Goal: Task Accomplishment & Management: Use online tool/utility

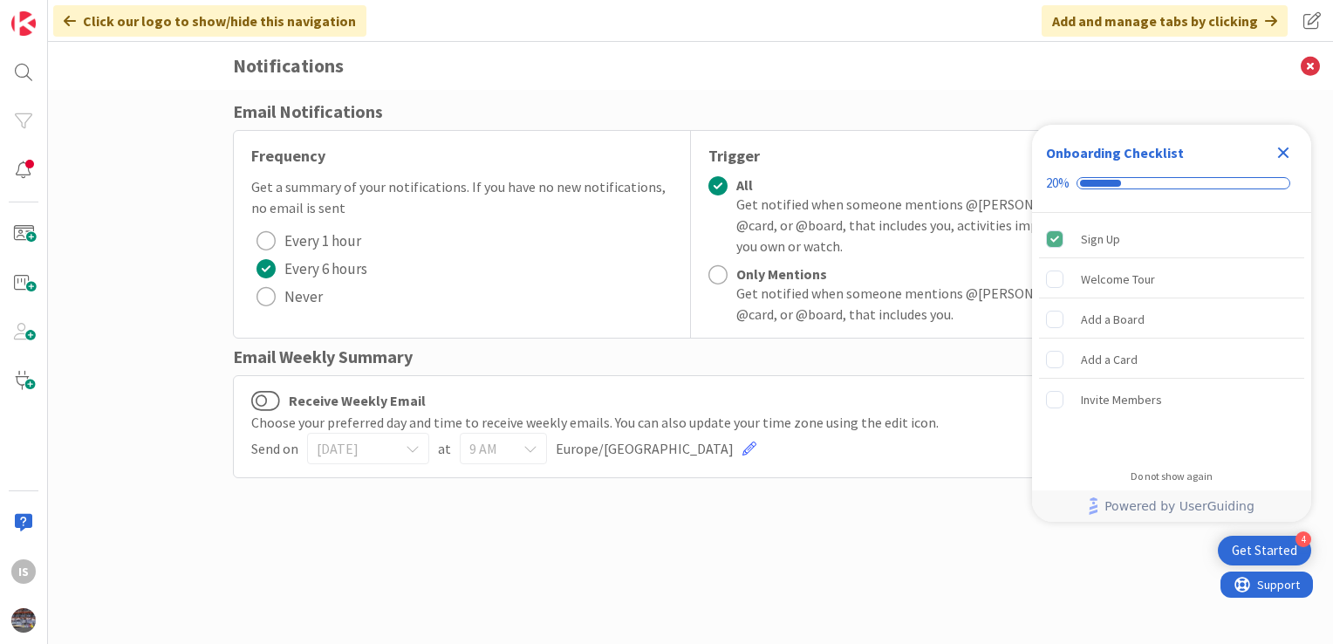
click at [1278, 155] on icon "Close Checklist" at bounding box center [1283, 152] width 21 height 21
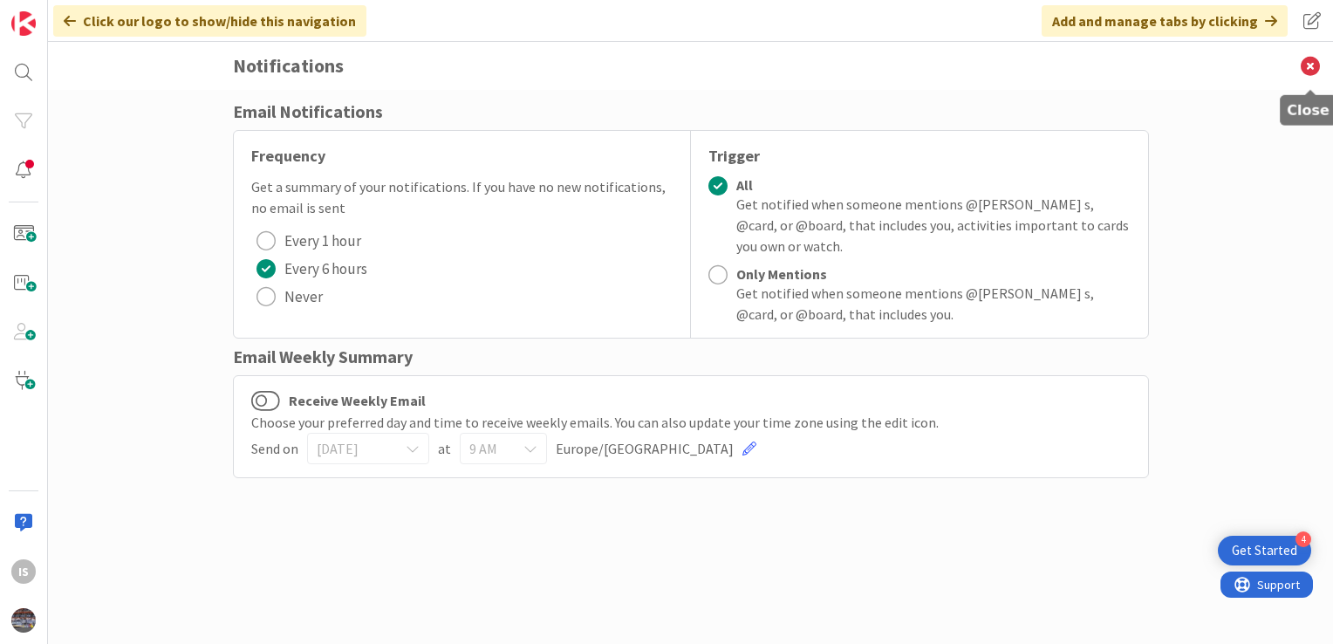
click at [1308, 71] on icon at bounding box center [1310, 66] width 45 height 48
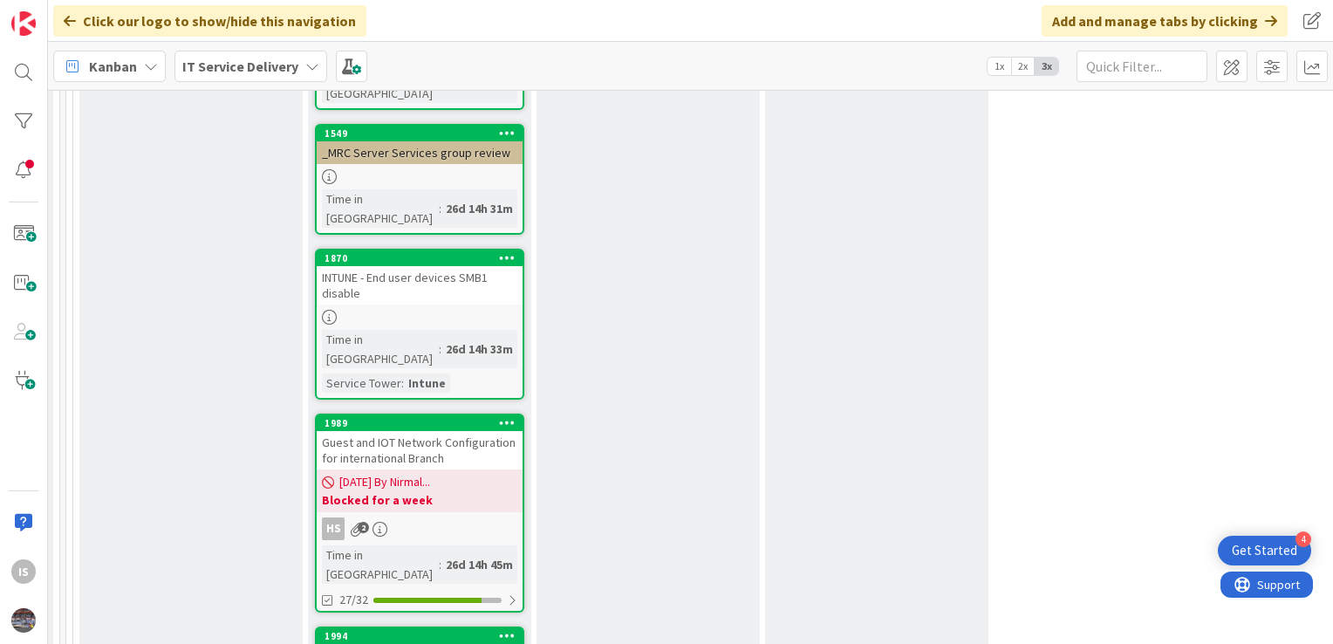
scroll to position [1553, 1146]
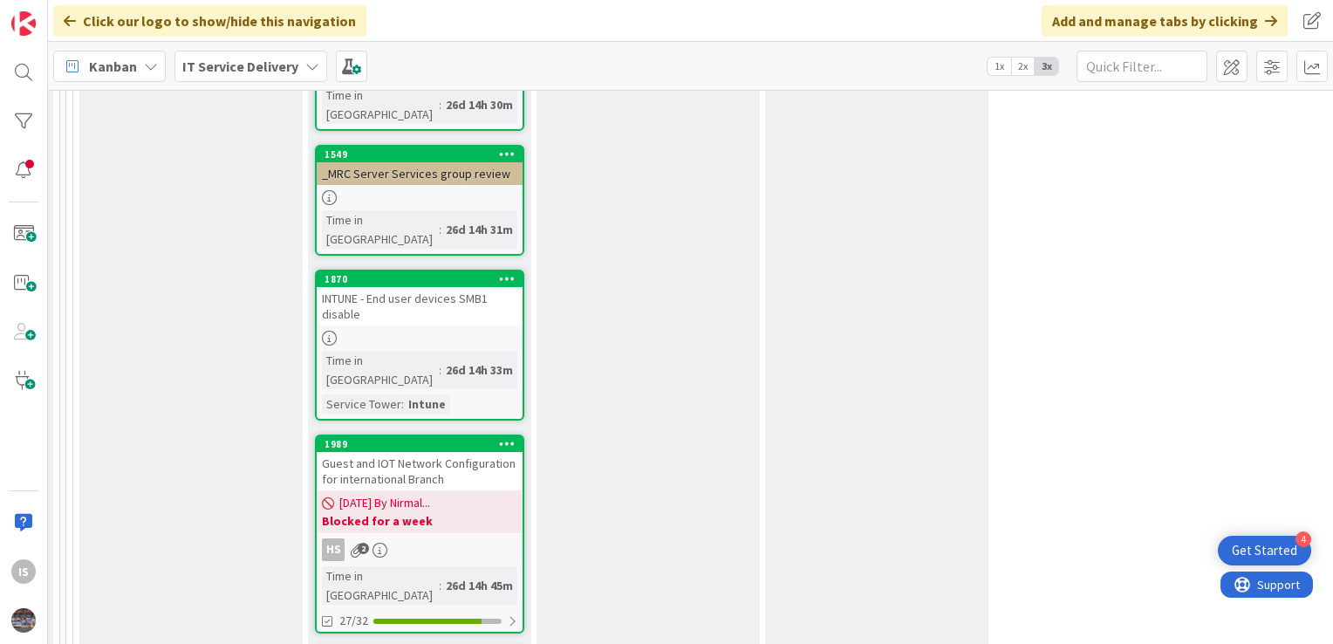
click at [387, 287] on div "INTUNE - End user devices SMB1 disable" at bounding box center [420, 306] width 206 height 38
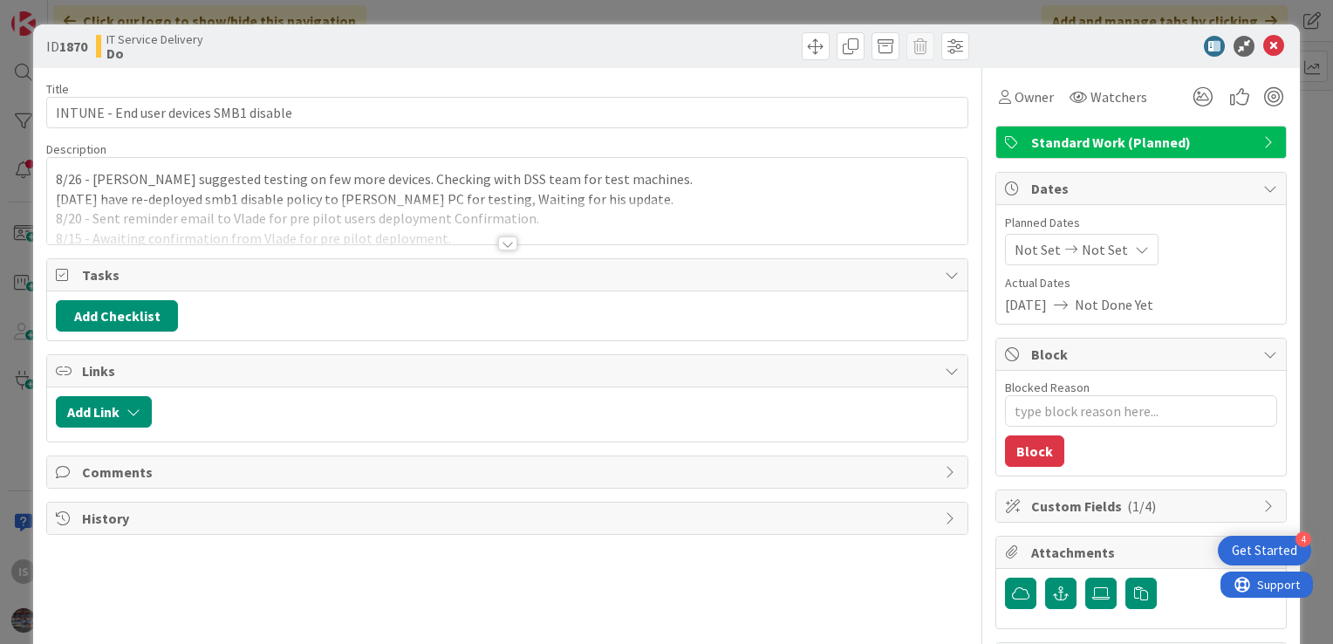
type textarea "x"
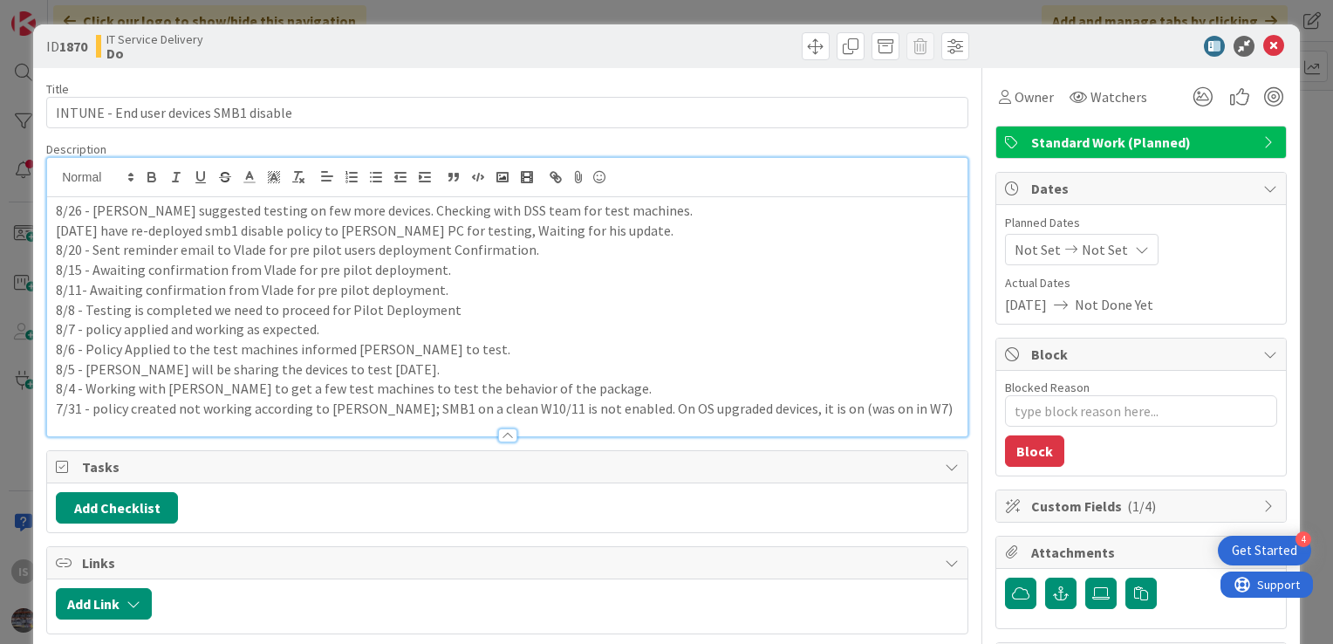
click at [53, 187] on div "8/26 - Vlade suggested testing on few more devices. Checking with DSS team for …" at bounding box center [507, 297] width 921 height 278
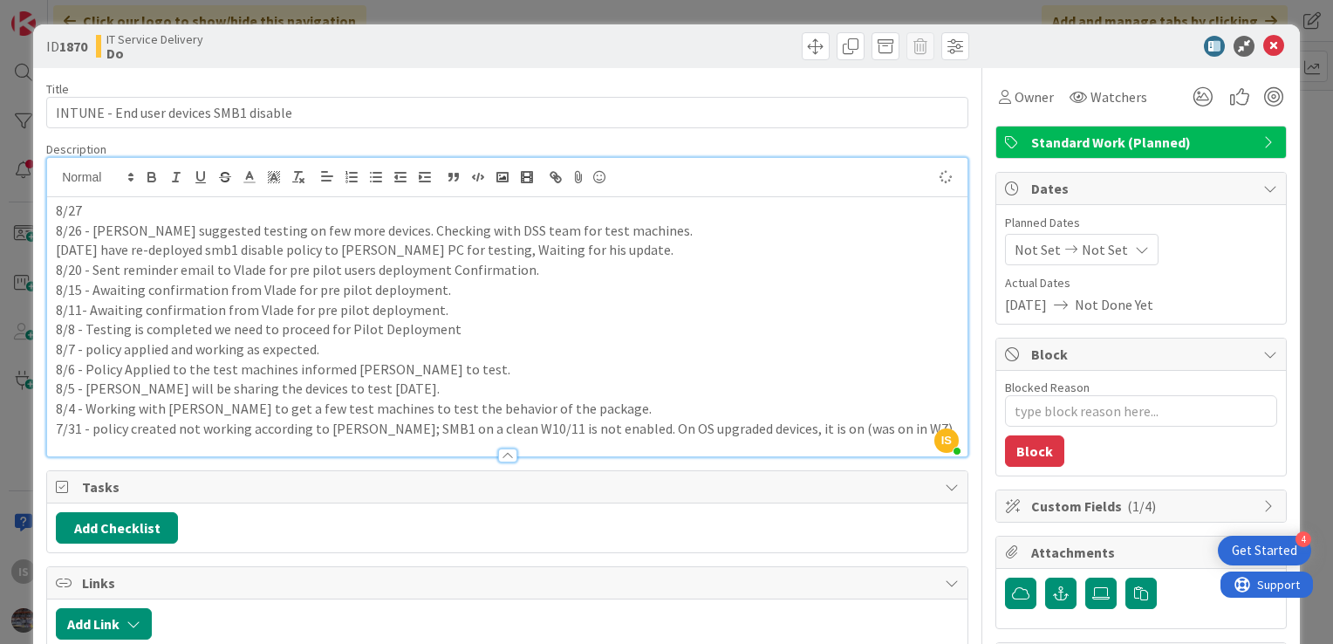
click at [87, 202] on p "8/27" at bounding box center [507, 211] width 903 height 20
drag, startPoint x: 187, startPoint y: 206, endPoint x: 166, endPoint y: 211, distance: 21.6
click at [166, 211] on p "8/27 - Working with" at bounding box center [507, 211] width 903 height 20
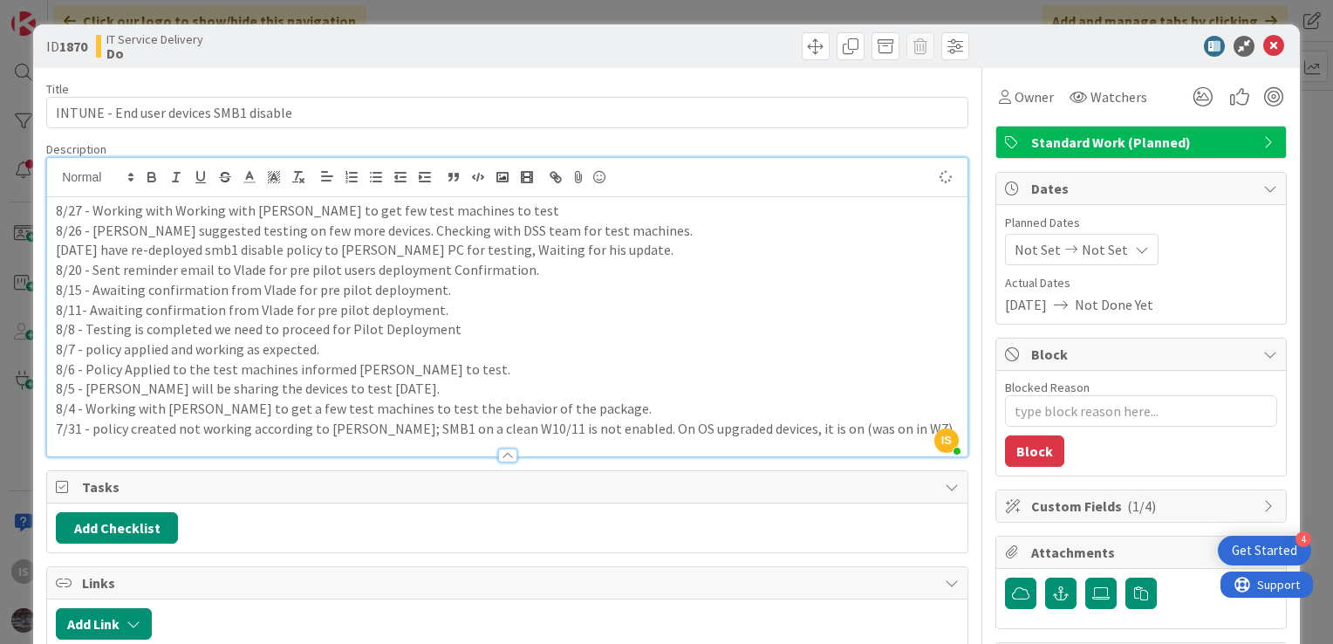
click at [249, 208] on p "8/27 - Working with Working with Thomas to get few test machines to test" at bounding box center [507, 211] width 903 height 20
click at [305, 208] on p "8/27 - Working with Thomas to get few test machines to test" at bounding box center [507, 211] width 903 height 20
type textarea "x"
click at [1263, 50] on icon at bounding box center [1273, 46] width 21 height 21
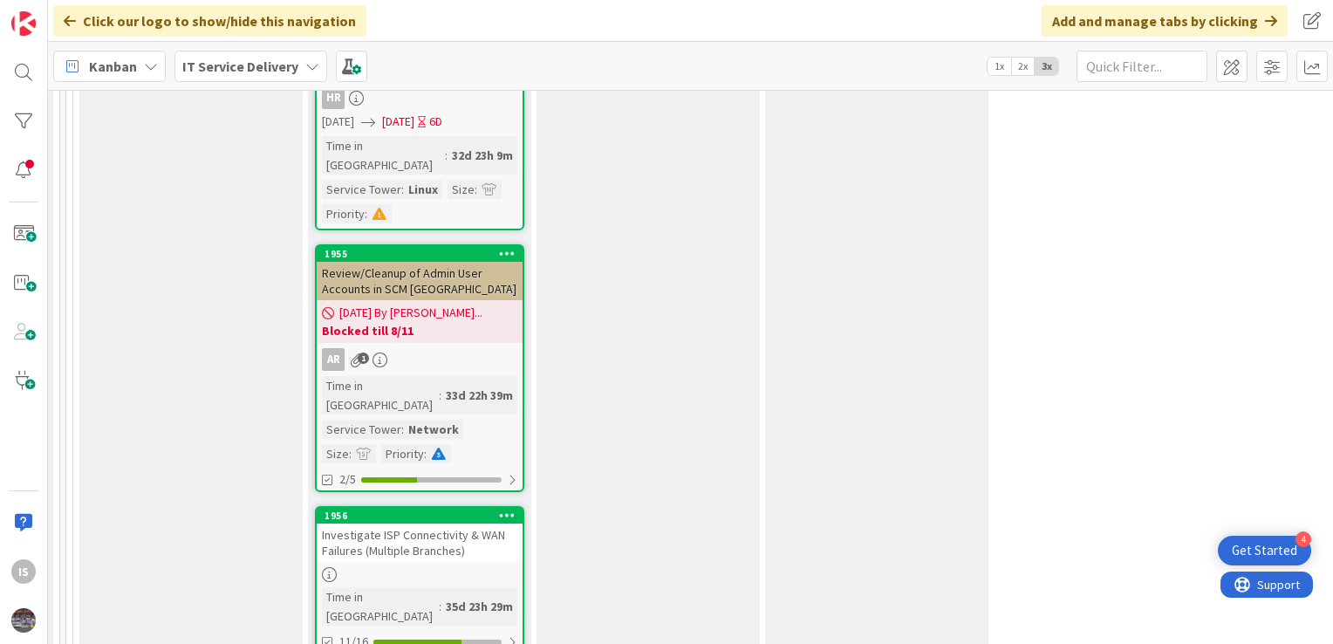
scroll to position [2949, 1146]
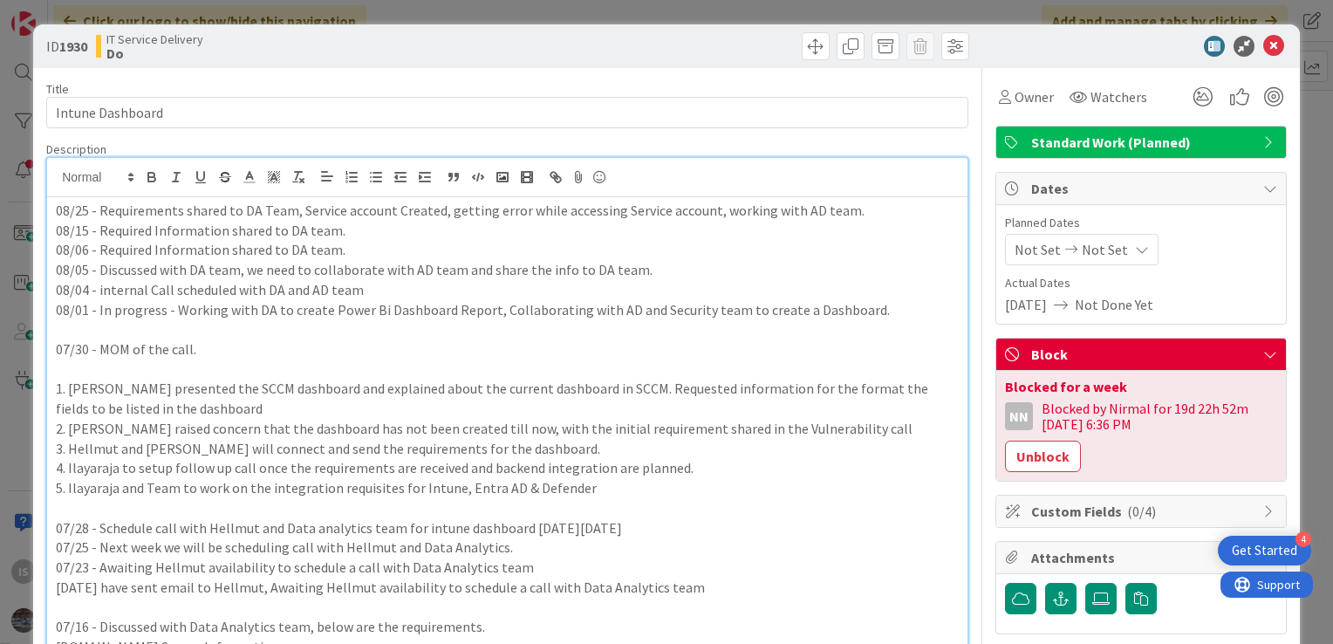
click at [56, 183] on div "08/25 - Requirements shared to DA Team, Service account Created, getting error …" at bounding box center [507, 574] width 921 height 833
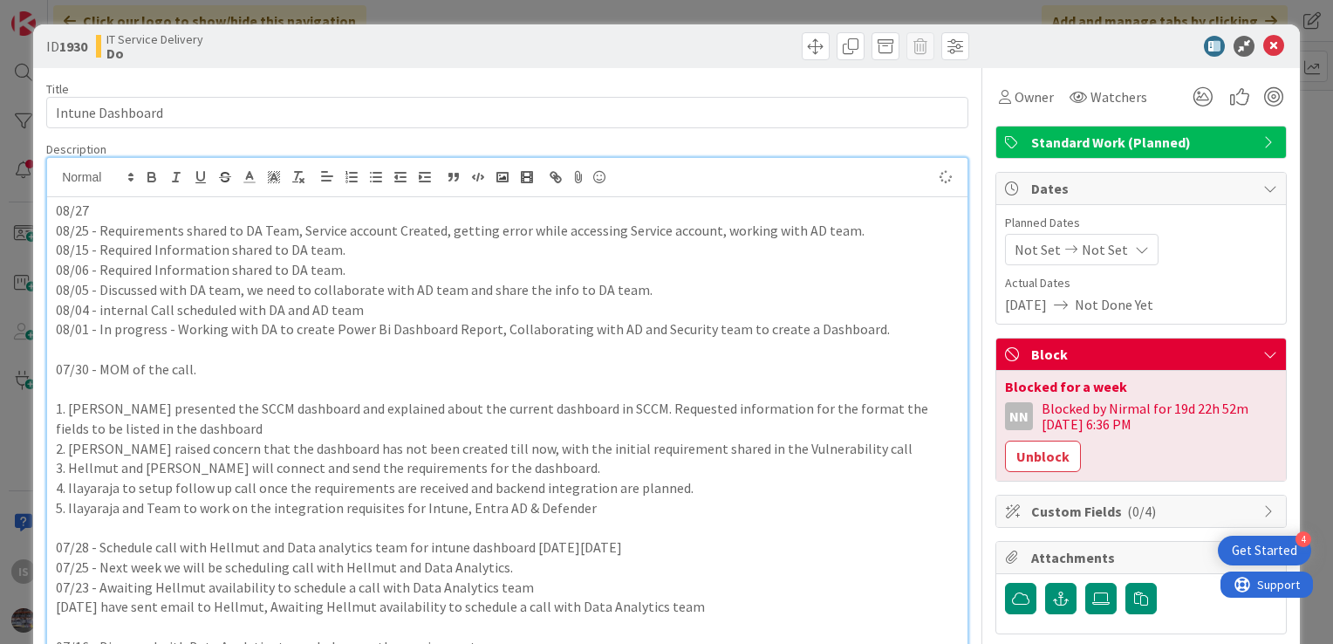
click at [113, 204] on p "08/27" at bounding box center [507, 211] width 903 height 20
click at [1263, 45] on icon at bounding box center [1273, 46] width 21 height 21
